Goal: Task Accomplishment & Management: Use online tool/utility

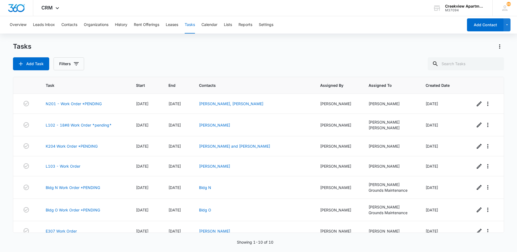
scroll to position [68, 0]
click at [77, 167] on link "L103 - Work Order" at bounding box center [63, 166] width 35 height 6
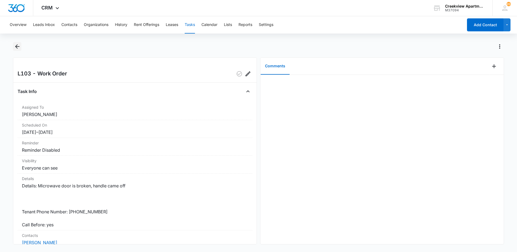
click at [18, 47] on icon "Back" at bounding box center [17, 46] width 6 height 6
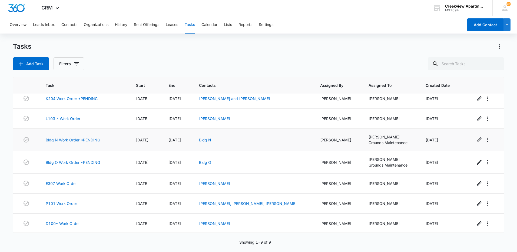
scroll to position [48, 0]
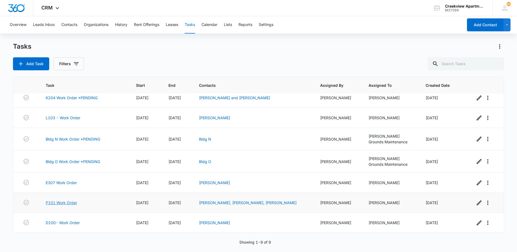
click at [64, 205] on link "P101 Work Order" at bounding box center [61, 203] width 31 height 6
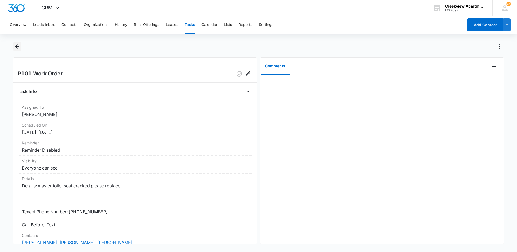
click at [17, 47] on icon "Back" at bounding box center [17, 46] width 6 height 6
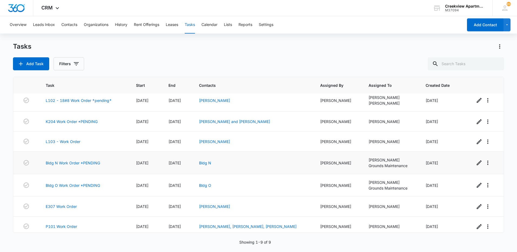
scroll to position [48, 0]
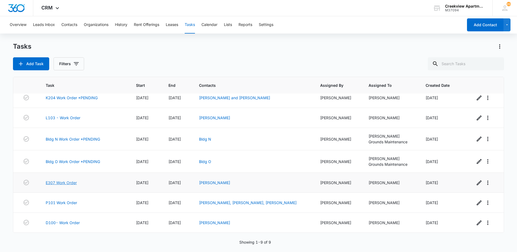
click at [56, 183] on link "E307 Work Order" at bounding box center [61, 183] width 31 height 6
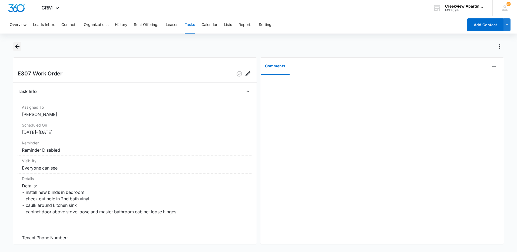
click at [20, 47] on icon "Back" at bounding box center [17, 46] width 6 height 6
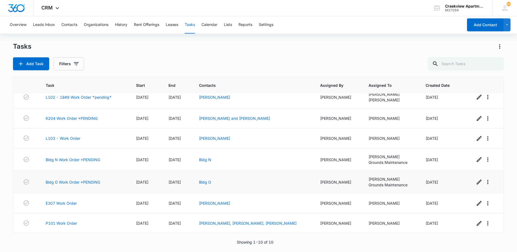
scroll to position [68, 0]
